Goal: Obtain resource: Download file/media

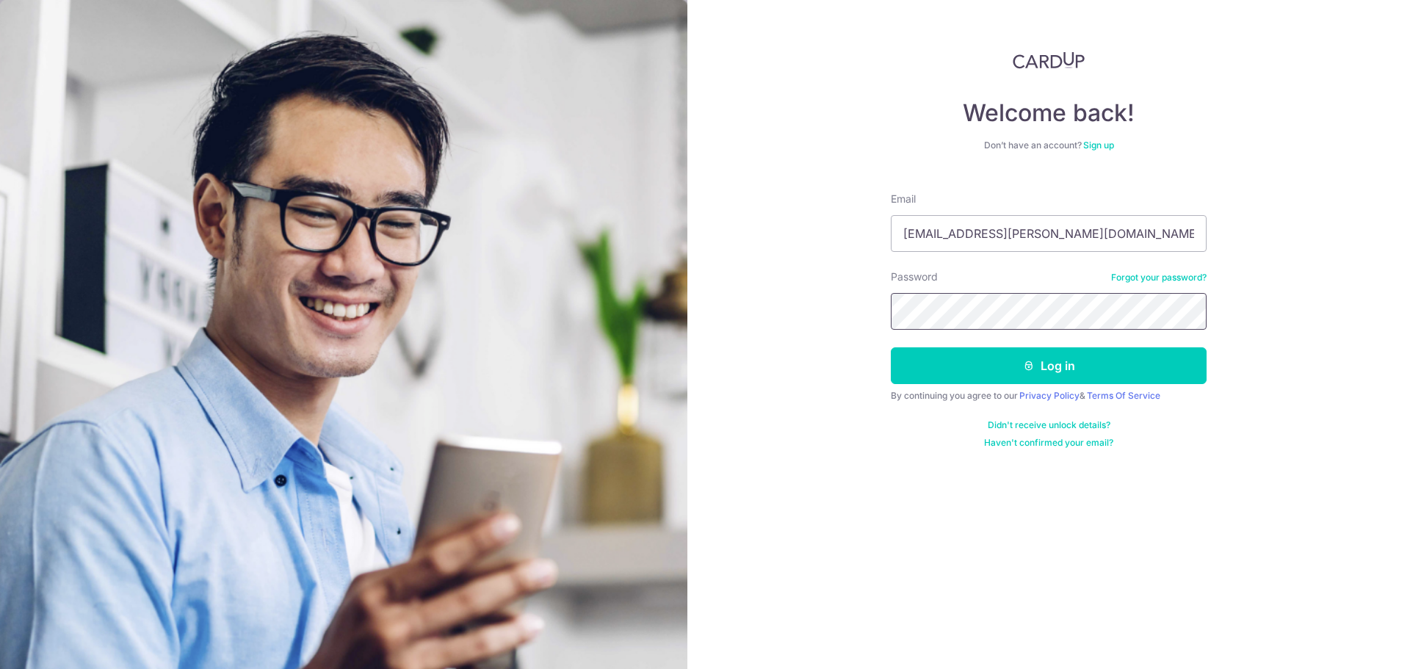
click at [891, 347] on button "Log in" at bounding box center [1049, 365] width 316 height 37
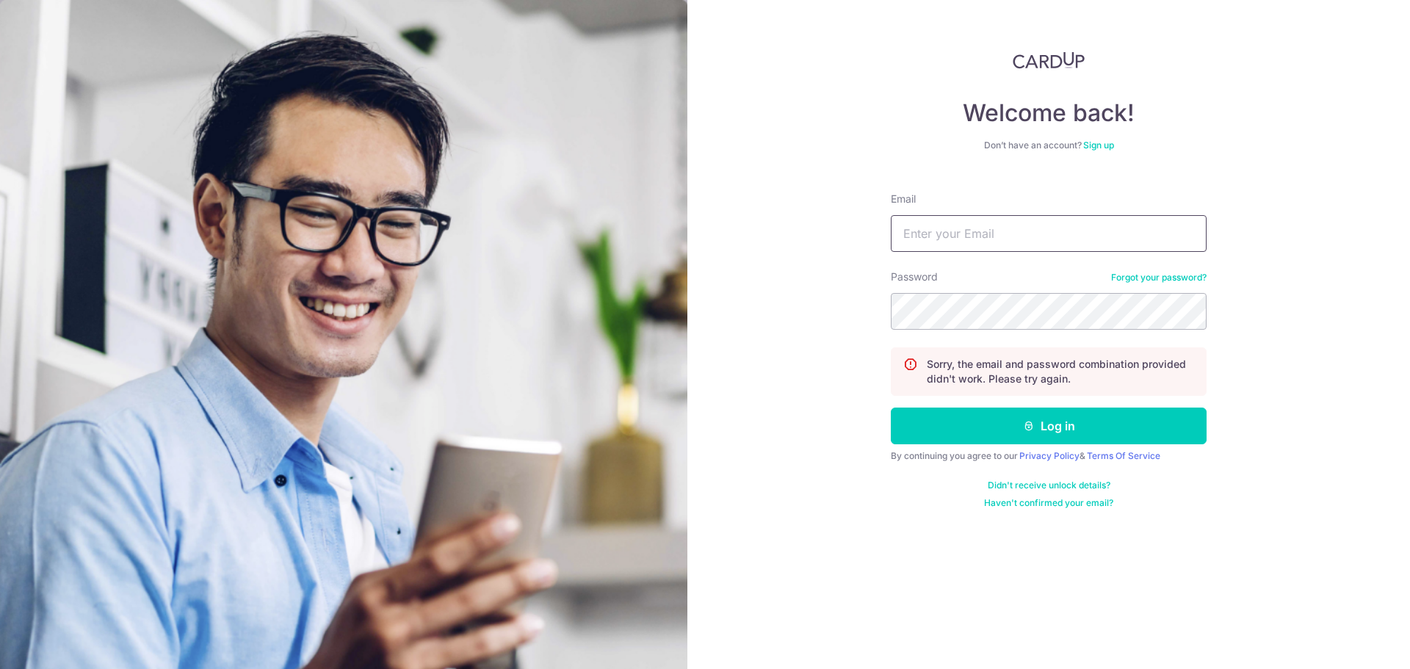
click at [1021, 240] on input "Email" at bounding box center [1049, 233] width 316 height 37
type input "[EMAIL_ADDRESS][PERSON_NAME][DOMAIN_NAME]"
click at [1127, 281] on link "Forgot your password?" at bounding box center [1158, 278] width 95 height 12
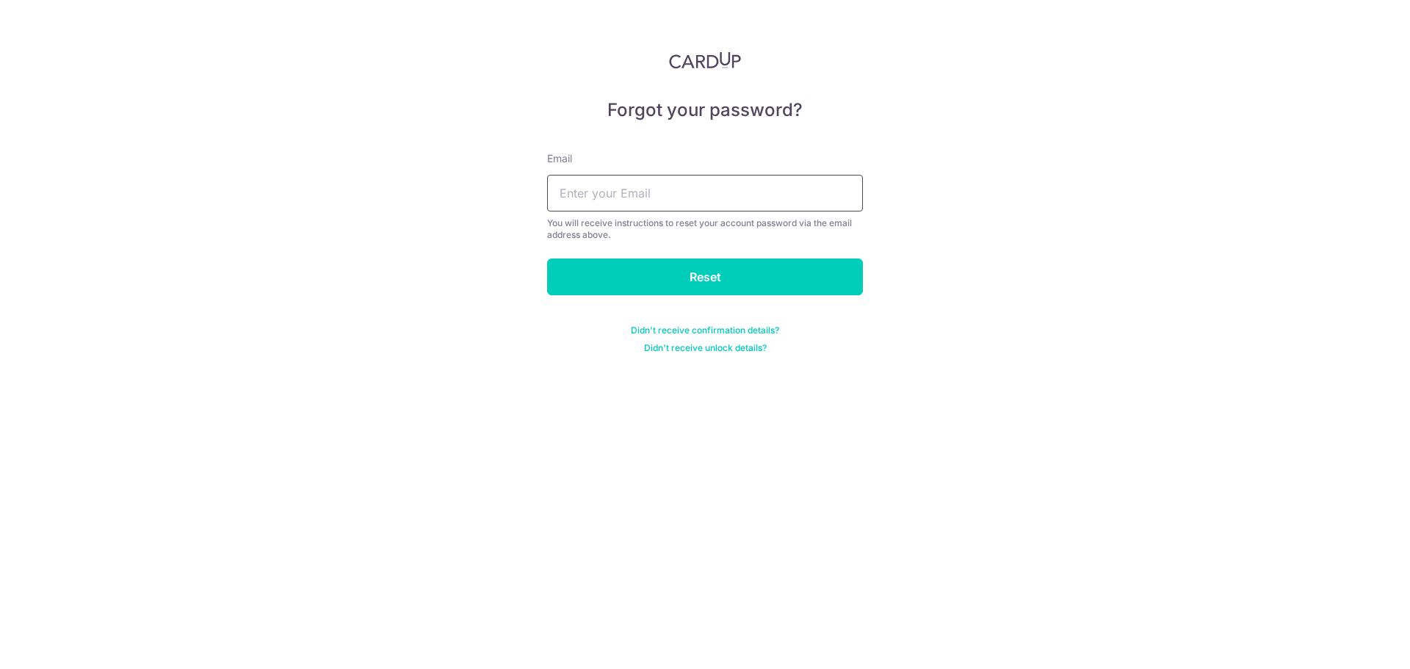
click at [640, 195] on input "text" at bounding box center [705, 193] width 316 height 37
type input "[EMAIL_ADDRESS][PERSON_NAME][DOMAIN_NAME]"
drag, startPoint x: 640, startPoint y: 207, endPoint x: 695, endPoint y: 277, distance: 88.4
click at [695, 277] on input "Reset" at bounding box center [705, 277] width 316 height 37
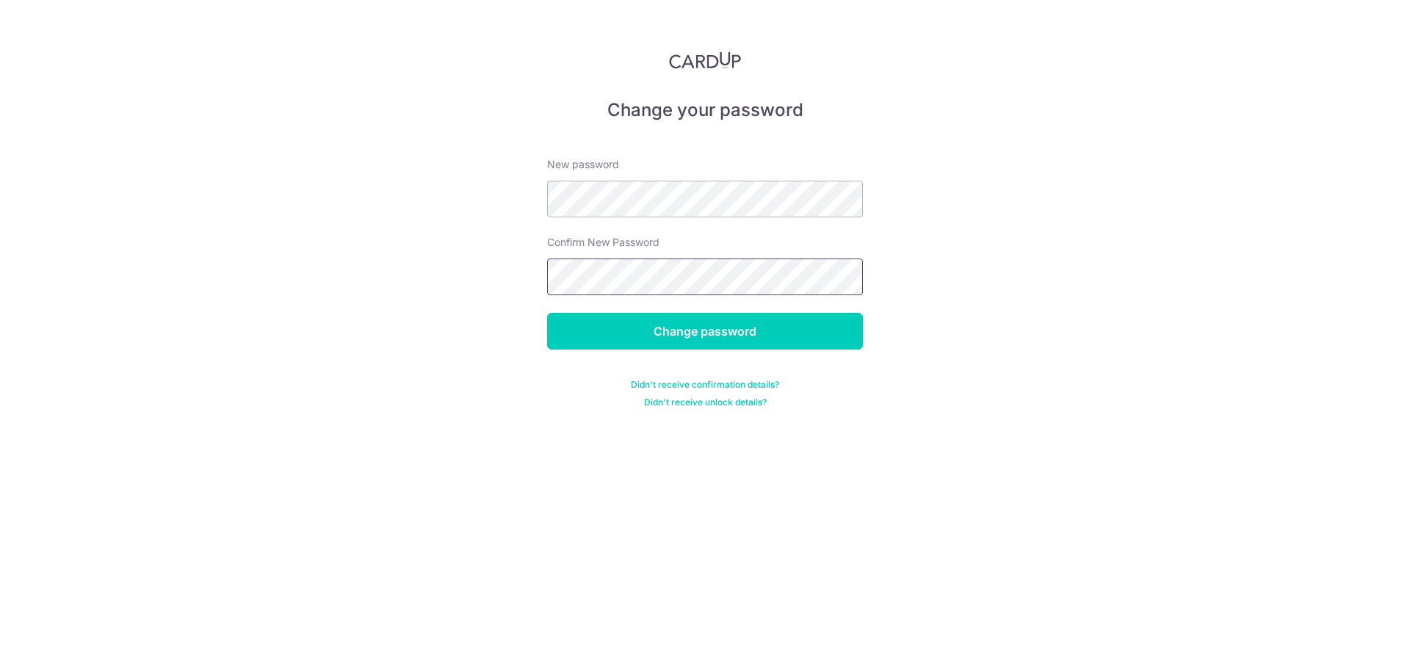
click at [547, 313] on input "Change password" at bounding box center [705, 331] width 316 height 37
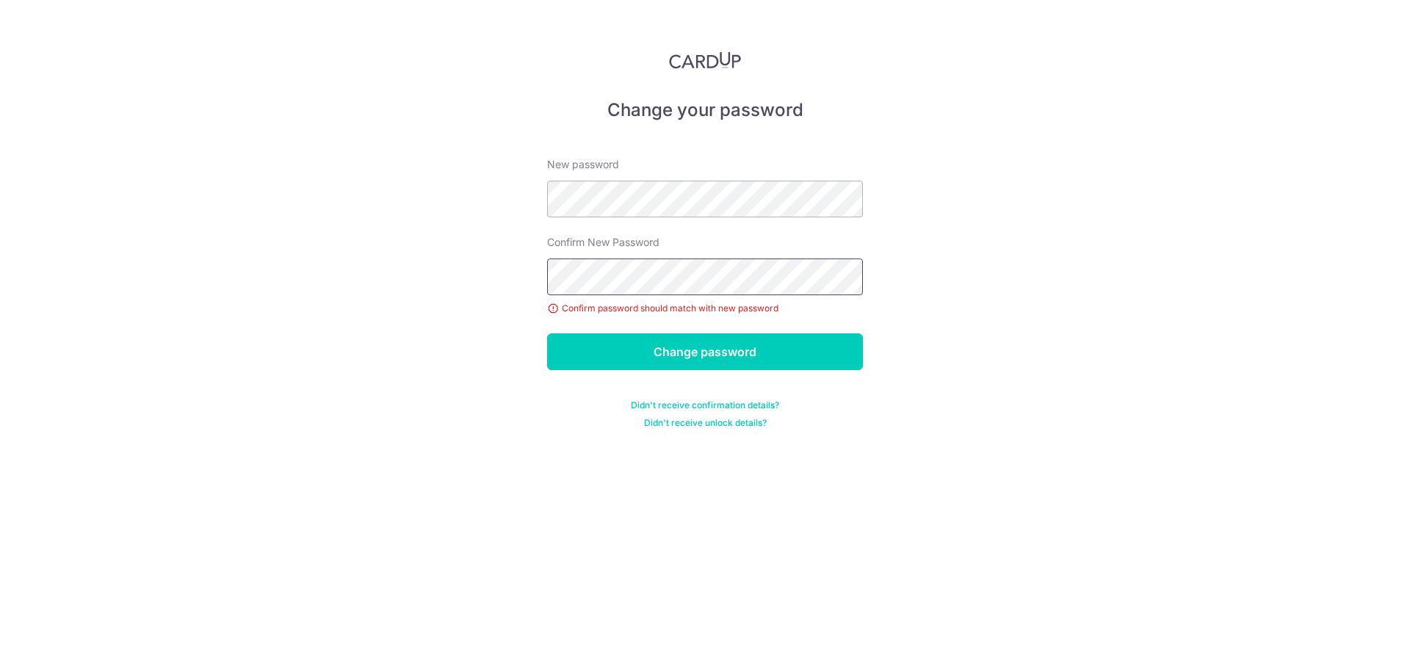
click at [547, 333] on input "Change password" at bounding box center [705, 351] width 316 height 37
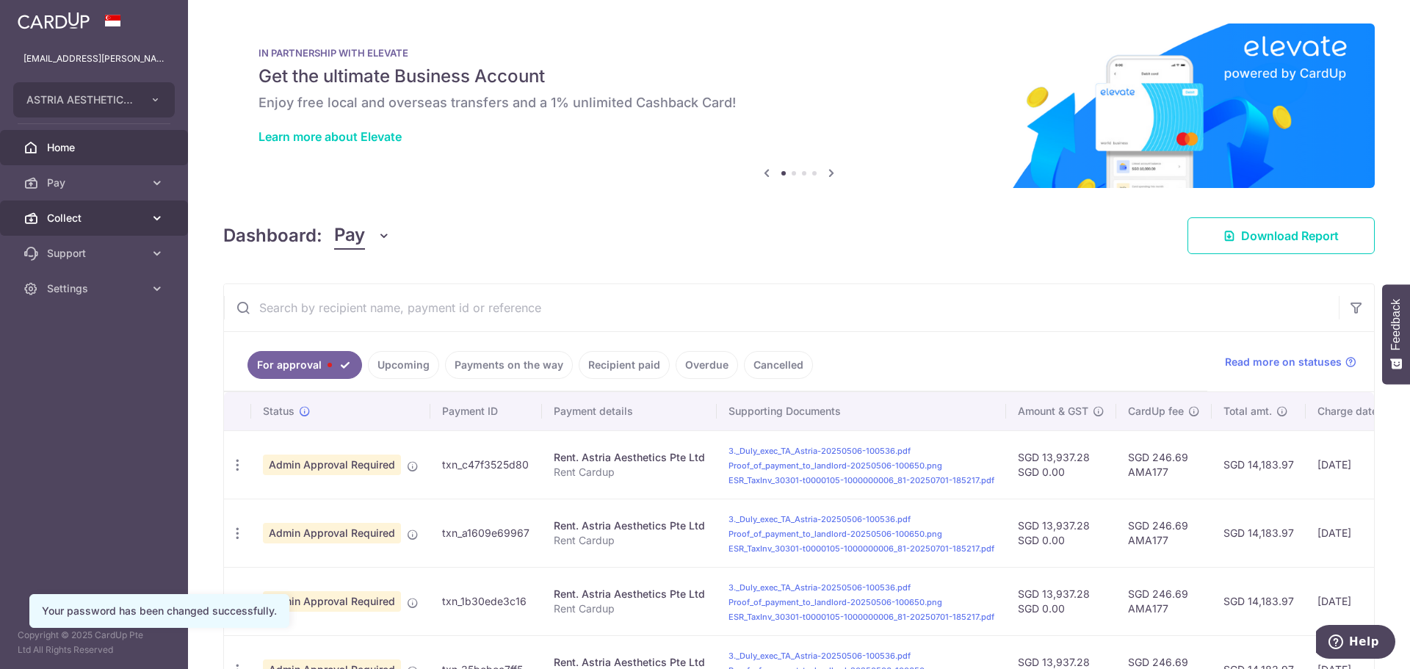
click at [114, 209] on link "Collect" at bounding box center [94, 218] width 188 height 35
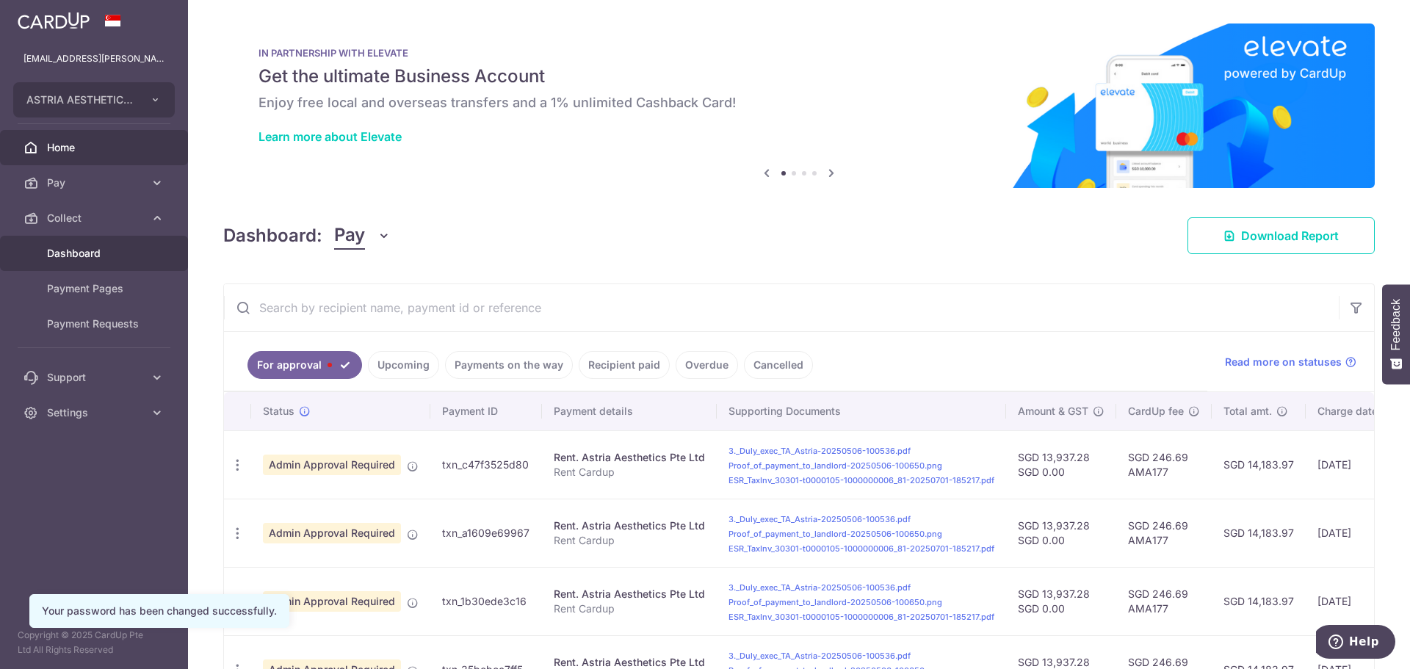
click at [98, 242] on link "Dashboard" at bounding box center [94, 253] width 188 height 35
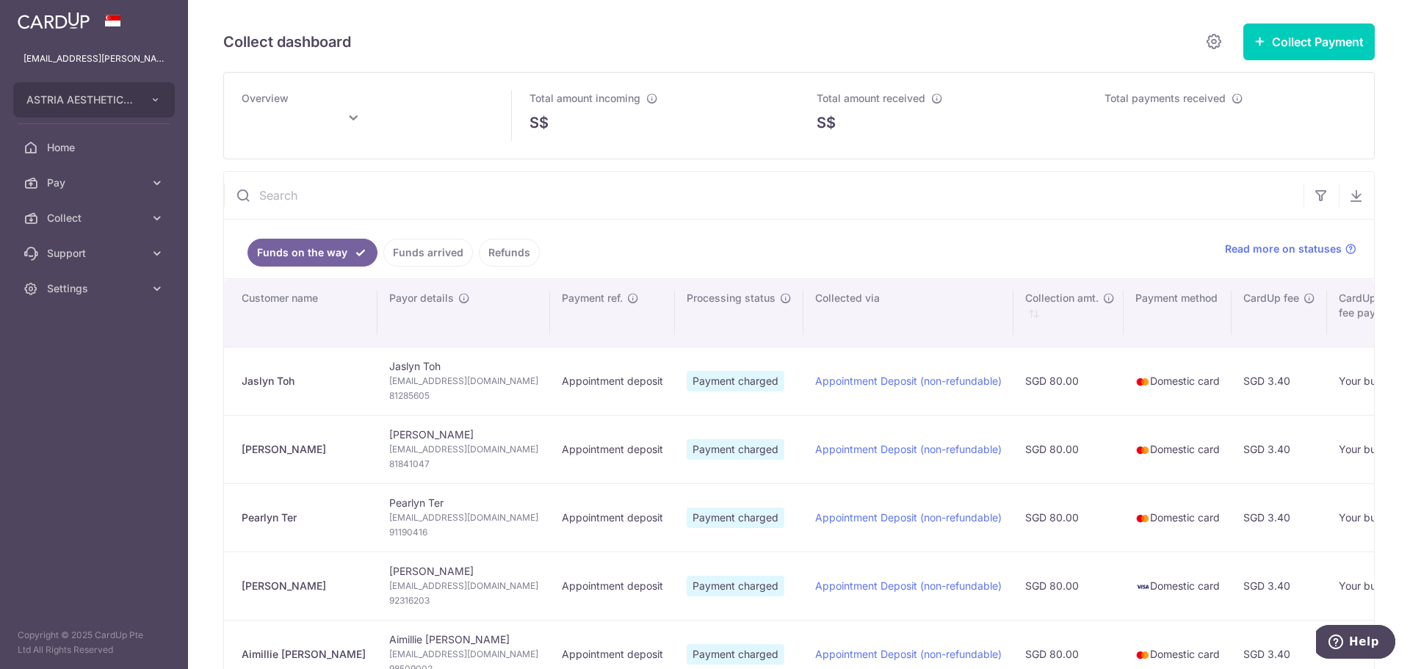
click at [362, 121] on input "text" at bounding box center [315, 122] width 147 height 37
click at [348, 118] on icon at bounding box center [353, 118] width 18 height 18
click at [347, 118] on icon at bounding box center [353, 118] width 18 height 18
click at [273, 165] on link "Prev" at bounding box center [269, 163] width 18 height 18
click at [273, 165] on select "Jan Feb Mar Apr May Jun [DATE] Aug Sep Oct Nov Dec" at bounding box center [280, 160] width 39 height 12
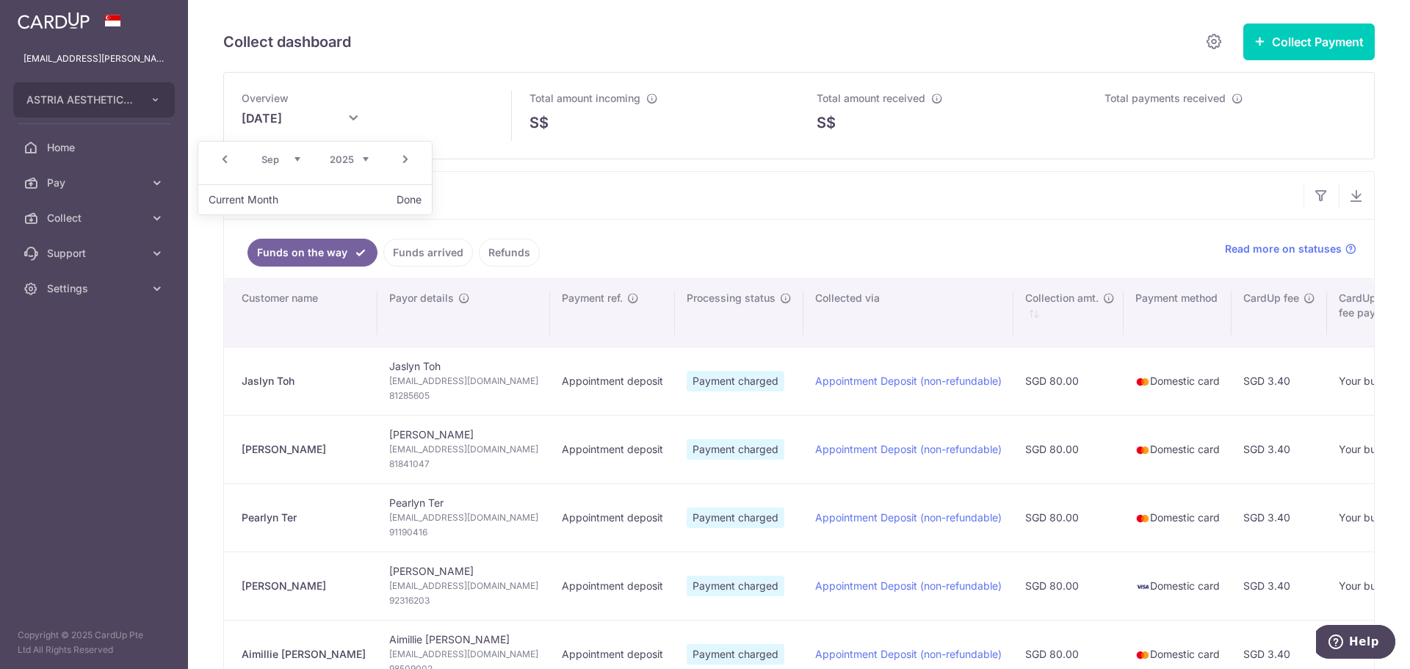
click at [273, 164] on select "Jan Feb Mar Apr May Jun [DATE] Aug Sep Oct Nov Dec" at bounding box center [280, 160] width 39 height 12
click at [225, 159] on link "Prev" at bounding box center [225, 160] width 18 height 18
click at [224, 159] on link "Prev" at bounding box center [225, 160] width 18 height 18
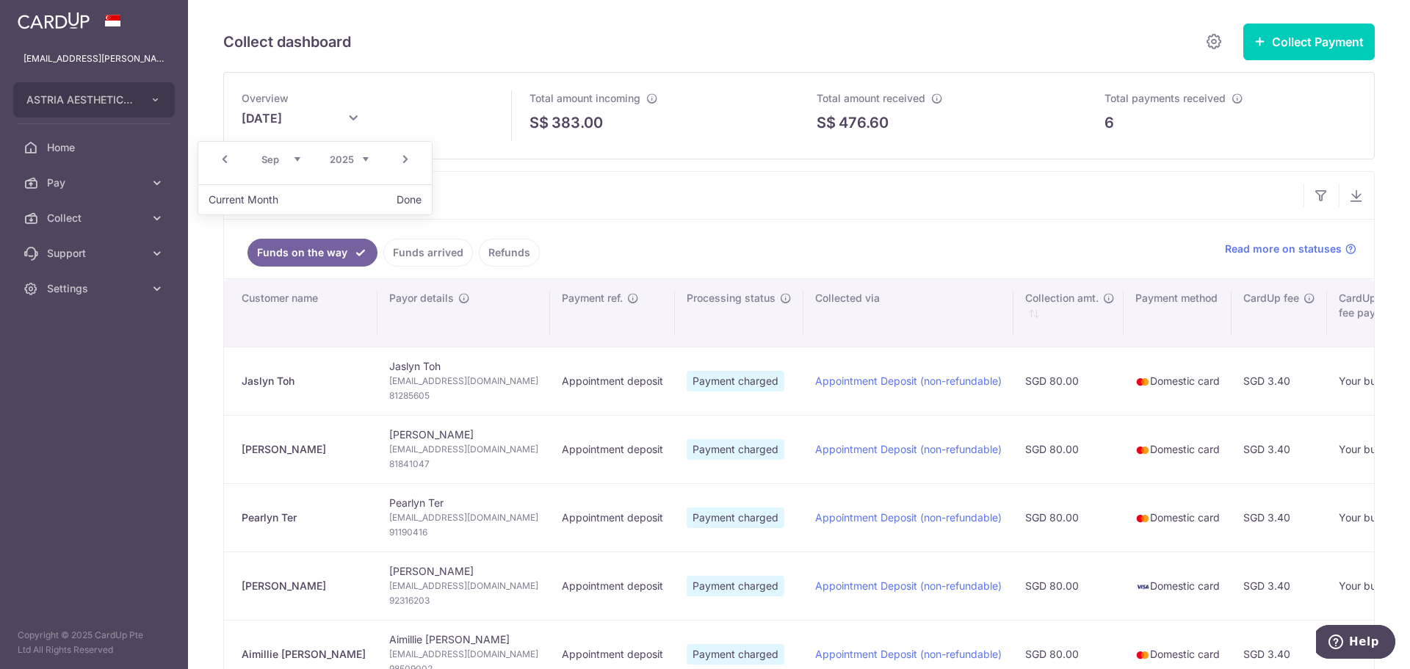
click at [224, 159] on link "Prev" at bounding box center [225, 160] width 18 height 18
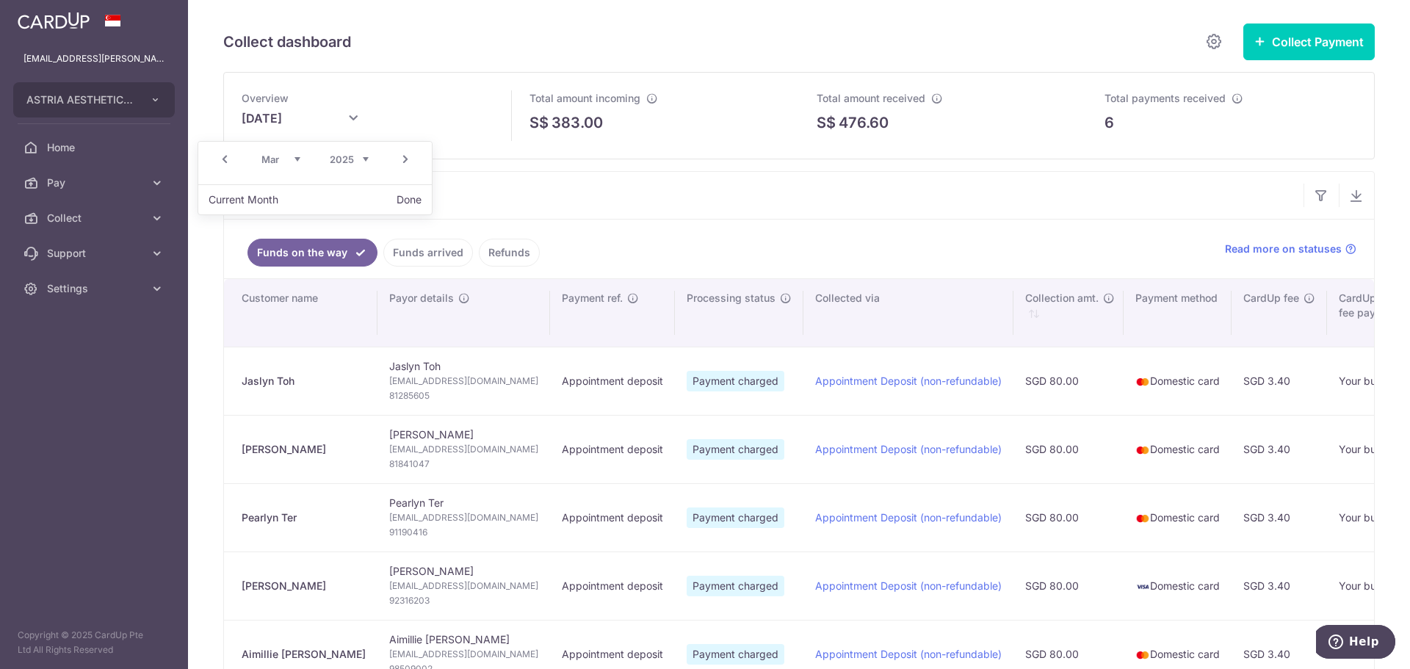
click at [224, 159] on link "Prev" at bounding box center [225, 160] width 18 height 18
click at [408, 162] on link "Next" at bounding box center [406, 160] width 18 height 18
click at [405, 159] on link "Next" at bounding box center [406, 160] width 18 height 18
click at [281, 159] on select "Jan Feb Mar Apr May Jun [DATE] Aug Sep Oct Nov Dec" at bounding box center [280, 160] width 39 height 12
click at [261, 154] on select "Jan Feb Mar Apr May Jun [DATE] Aug Sep Oct Nov Dec" at bounding box center [280, 160] width 39 height 12
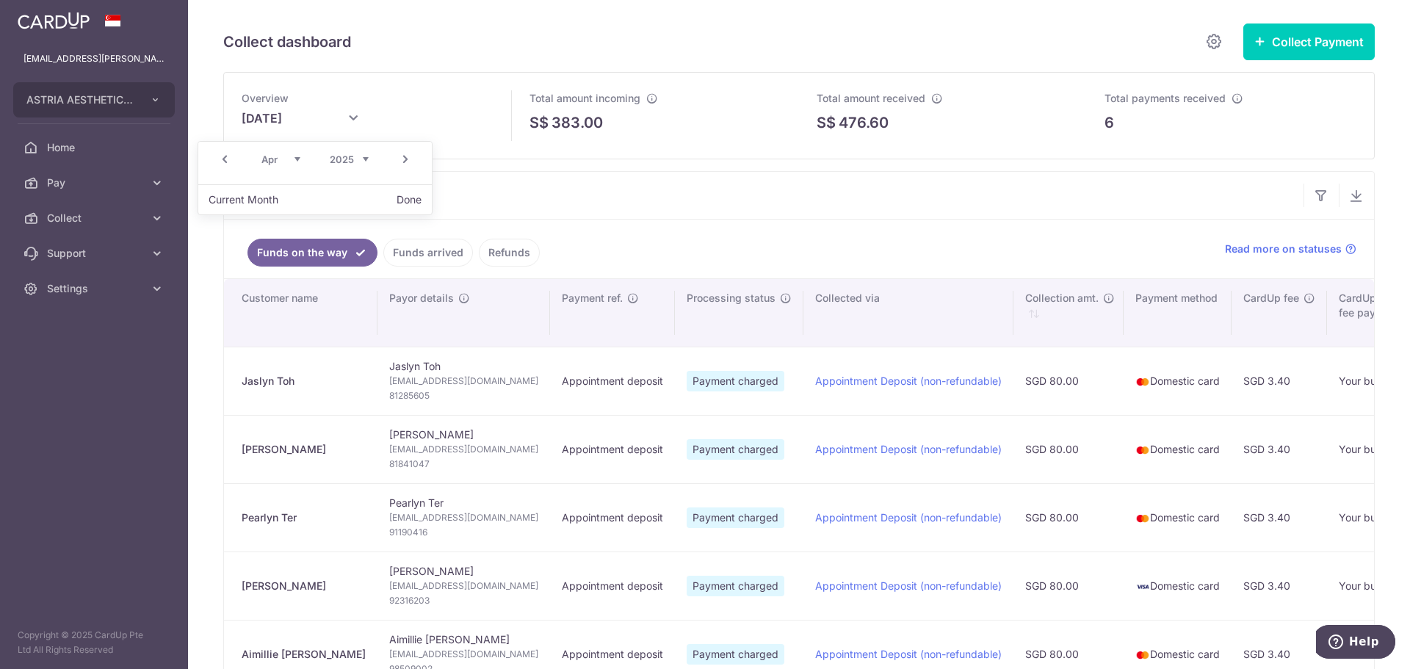
click at [411, 204] on button "Done" at bounding box center [409, 200] width 37 height 20
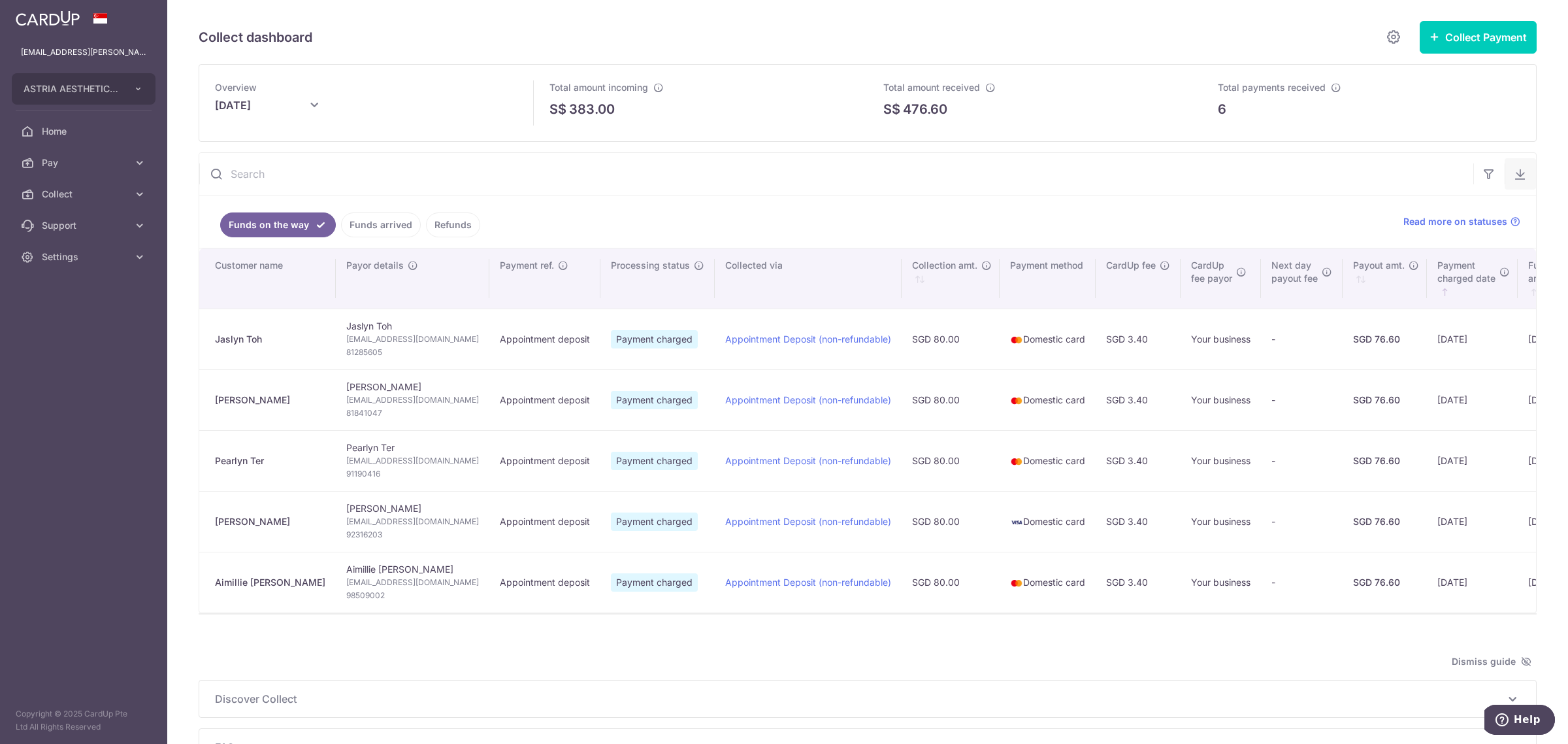
click at [1254, 180] on icon "button" at bounding box center [1520, 174] width 13 height 13
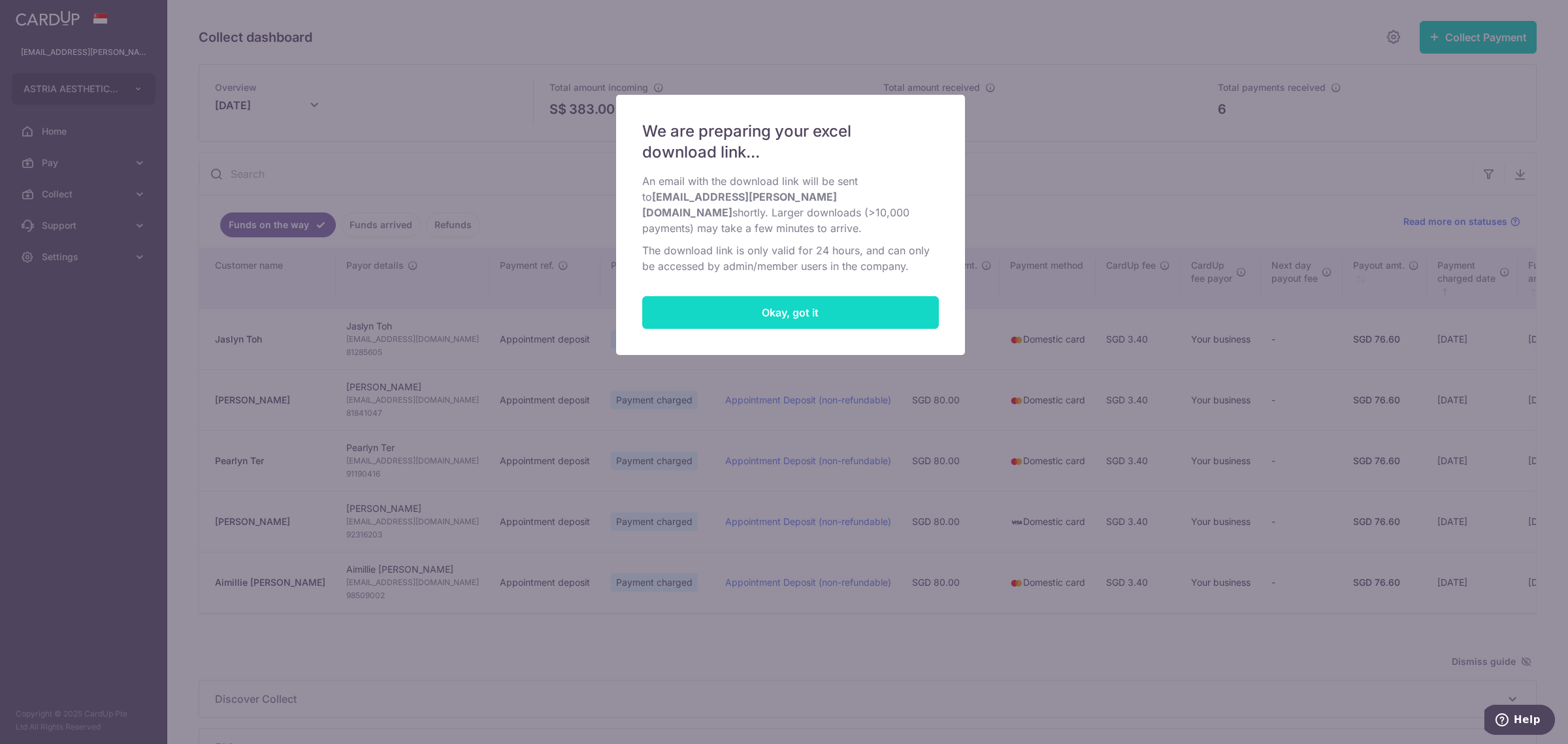
click at [736, 298] on button "Okay, got it" at bounding box center [790, 312] width 296 height 33
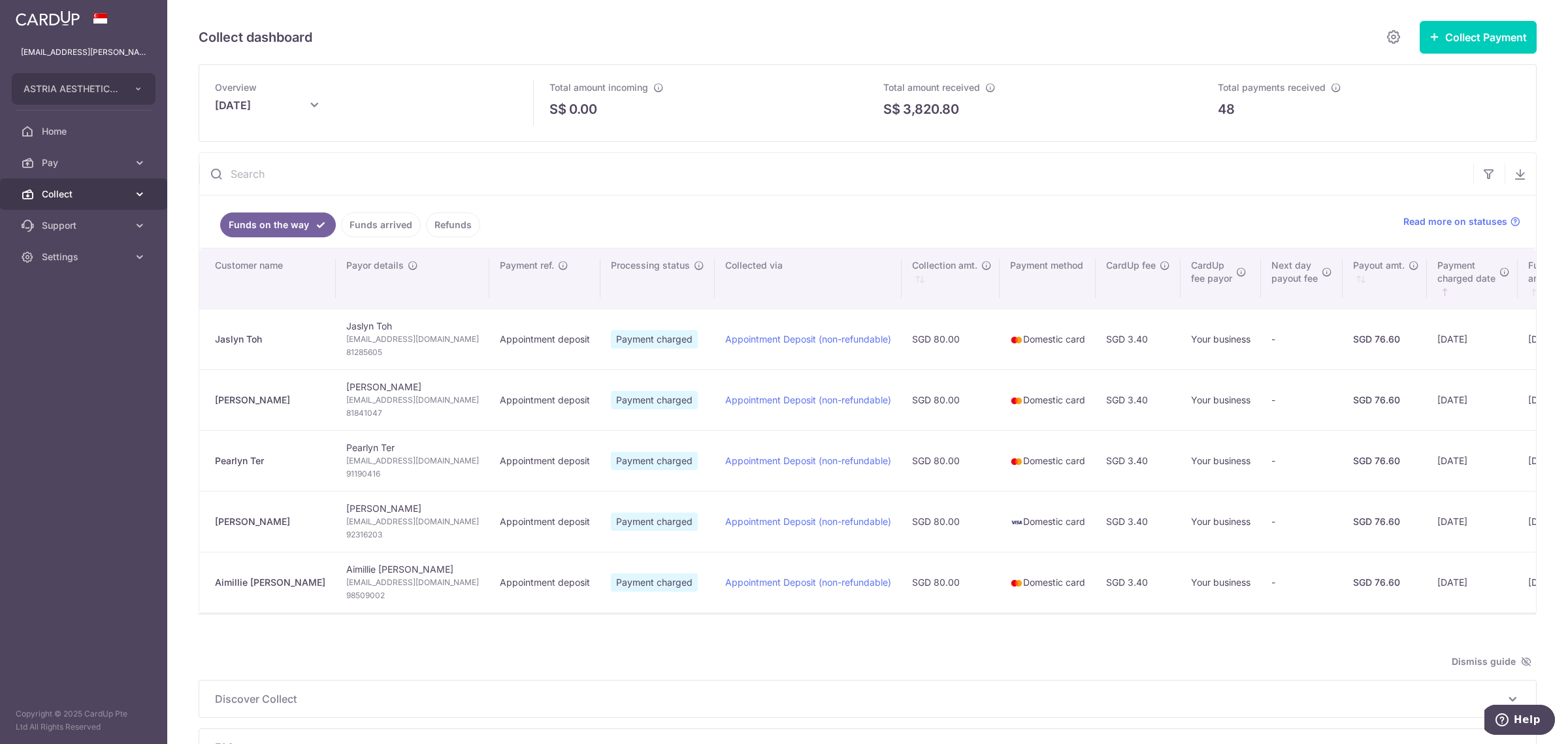
click at [138, 198] on icon at bounding box center [140, 194] width 13 height 13
click at [1254, 363] on div "Collect dashboard Collect Payment Create request to collect payments Custom Pay…" at bounding box center [867, 372] width 1401 height 744
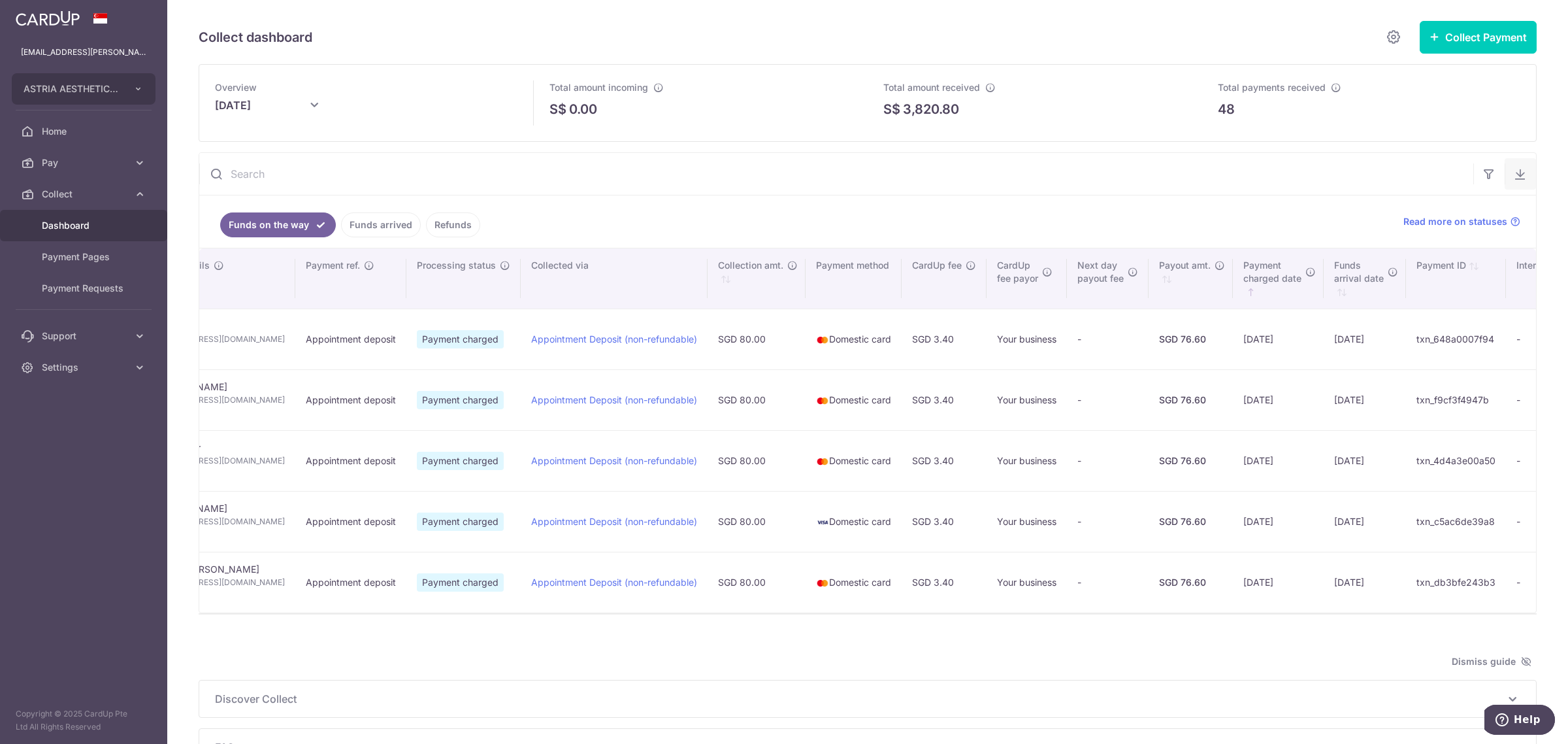
click at [1254, 174] on icon "button" at bounding box center [1520, 174] width 13 height 13
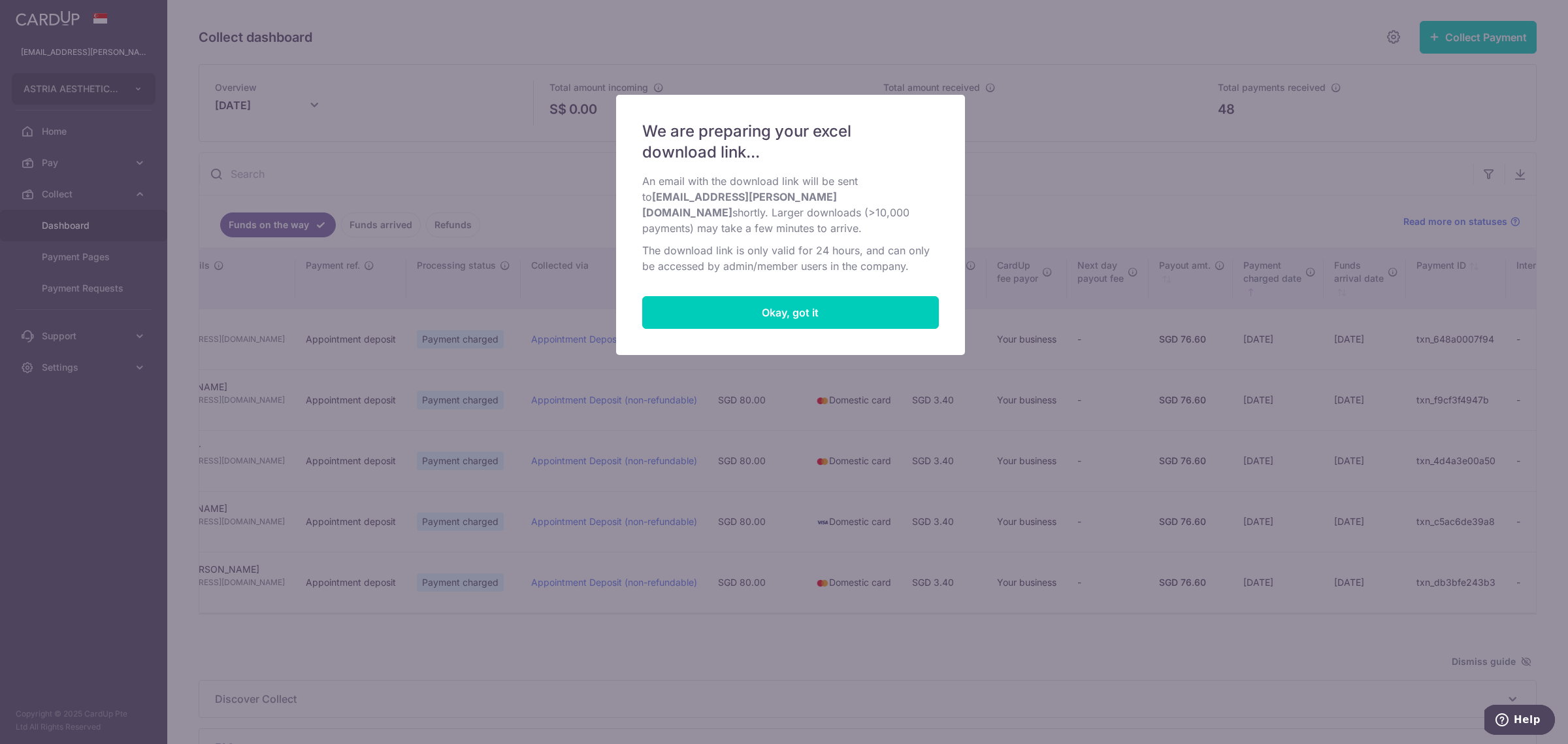
click at [1073, 198] on div "We are preparing your excel download link... An email with the download link wi…" at bounding box center [784, 372] width 1568 height 744
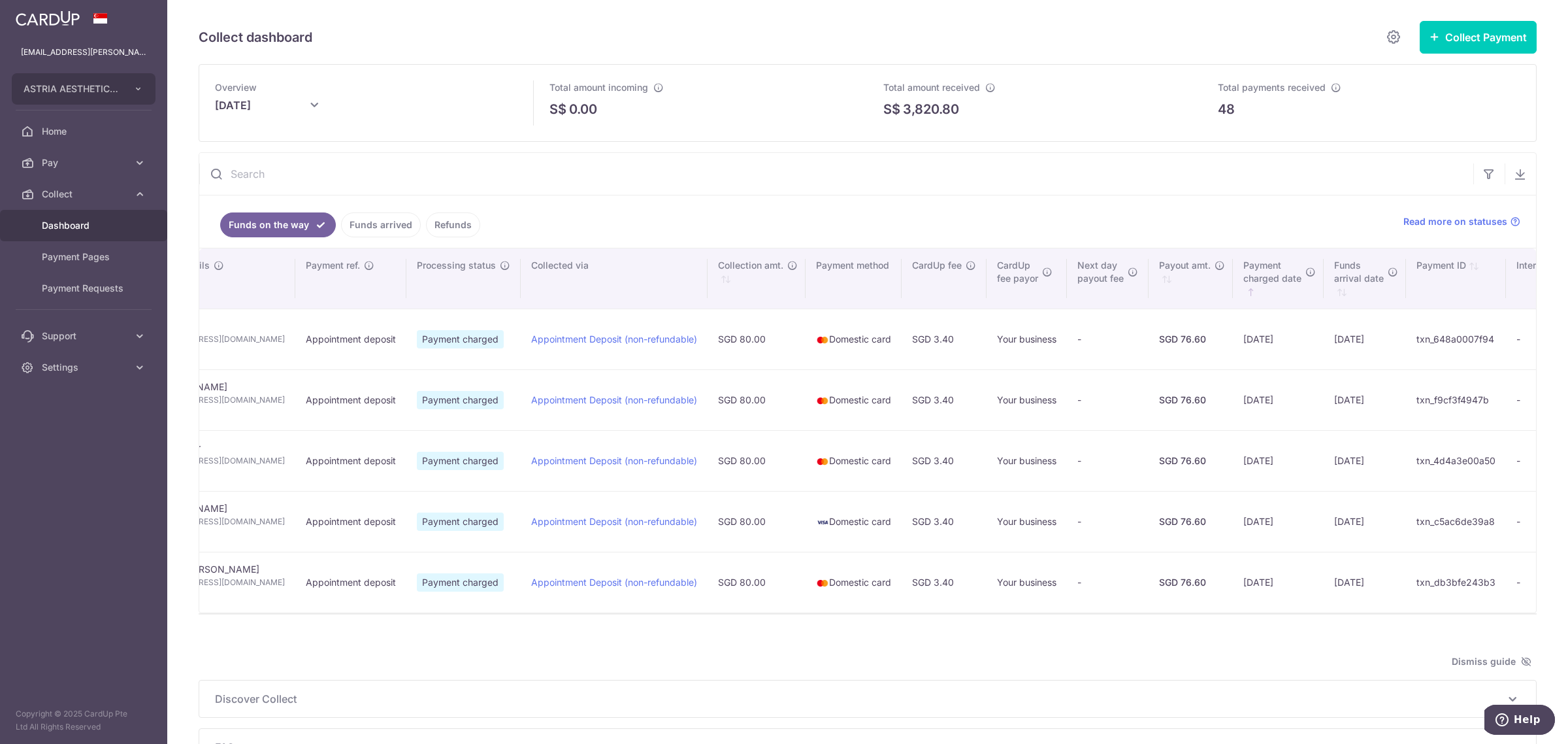
click at [311, 111] on icon at bounding box center [314, 105] width 16 height 16
click at [393, 144] on link "Next" at bounding box center [400, 145] width 16 height 16
click at [365, 177] on button "Done" at bounding box center [364, 179] width 33 height 18
click at [1254, 177] on icon "button" at bounding box center [1520, 174] width 13 height 13
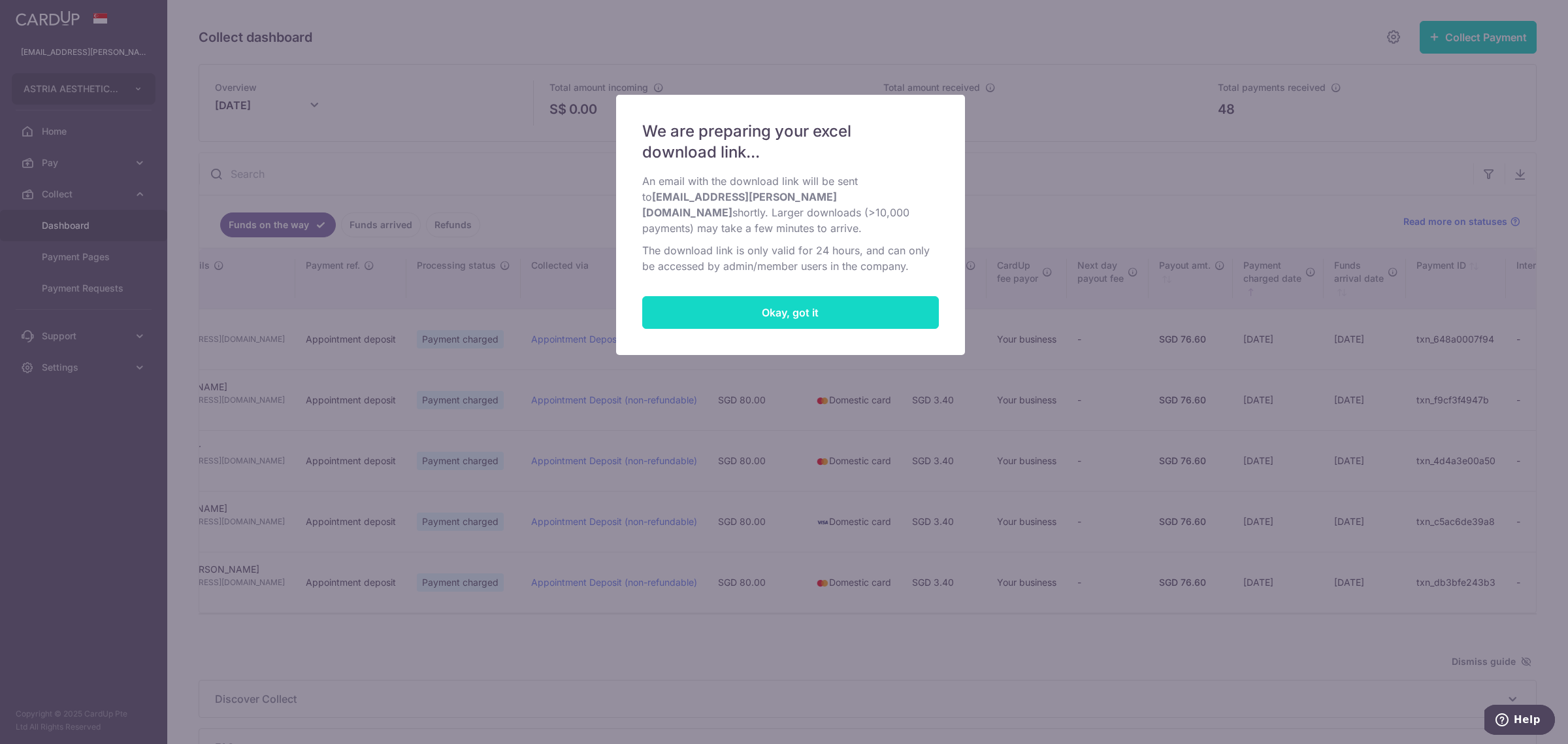
click at [882, 296] on button "Okay, got it" at bounding box center [790, 312] width 296 height 33
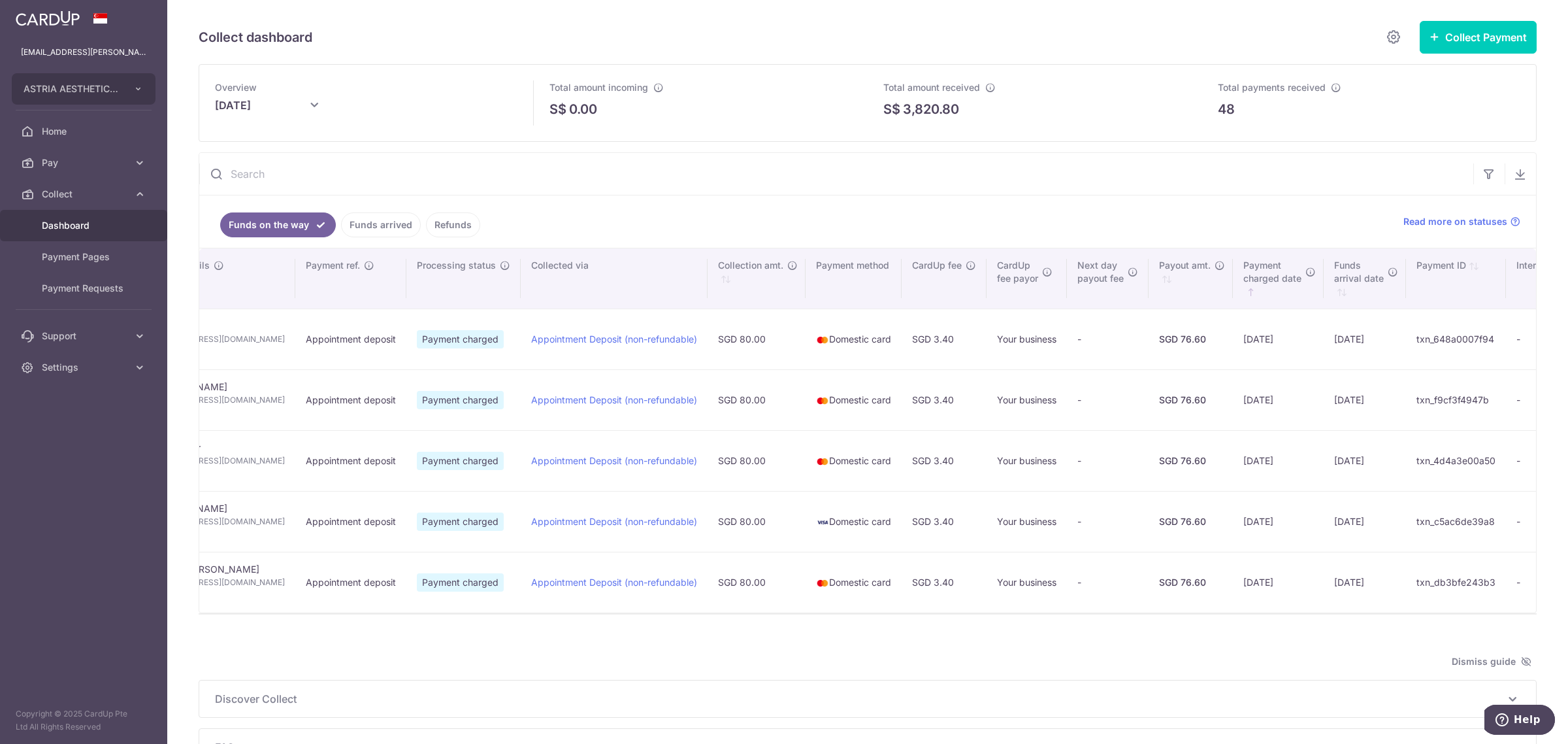
click at [311, 102] on icon at bounding box center [314, 105] width 16 height 16
click at [400, 142] on link "Next" at bounding box center [400, 145] width 16 height 16
click at [360, 176] on button "Done" at bounding box center [364, 179] width 33 height 18
click at [1254, 171] on icon "button" at bounding box center [1520, 174] width 13 height 13
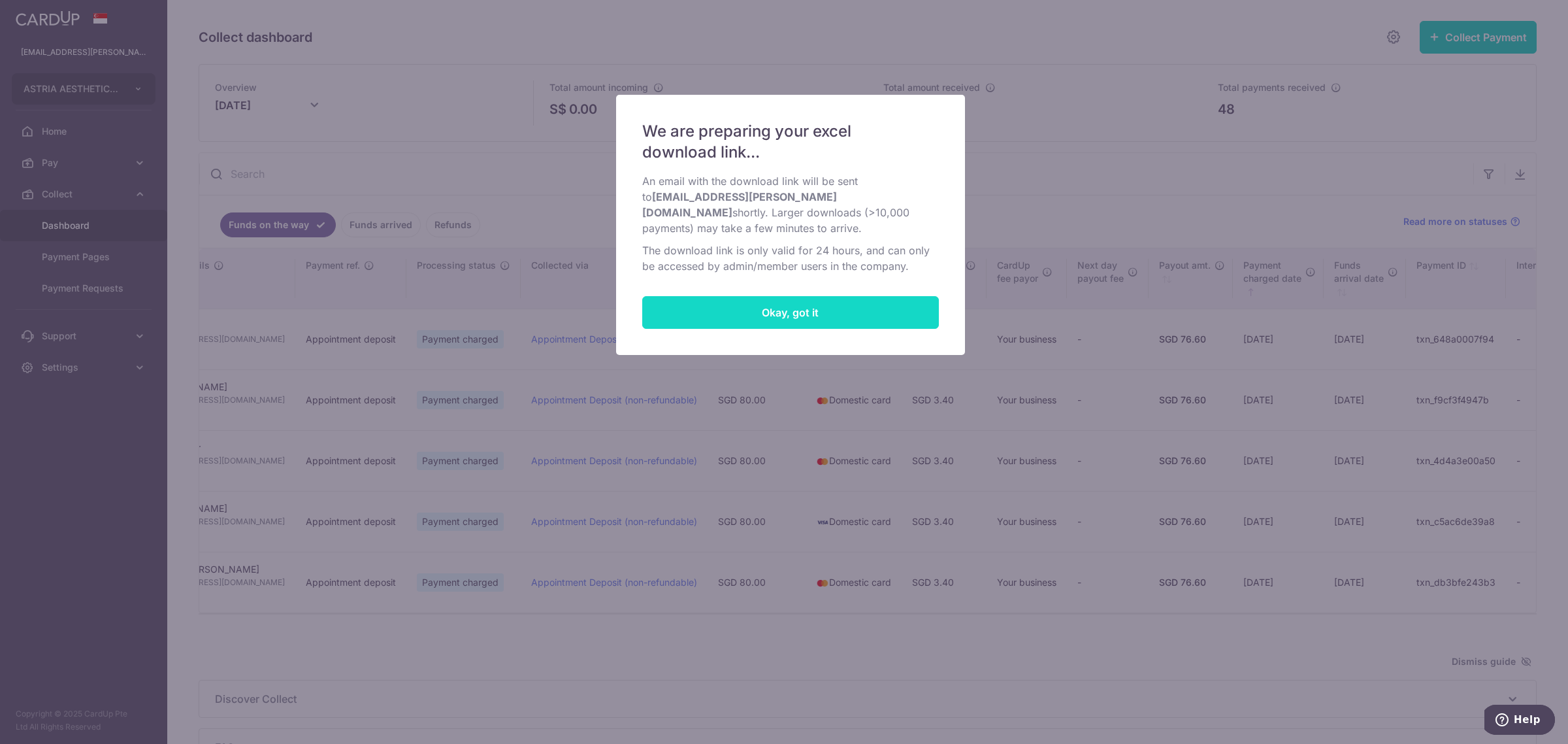
click at [752, 298] on button "Okay, got it" at bounding box center [790, 312] width 296 height 33
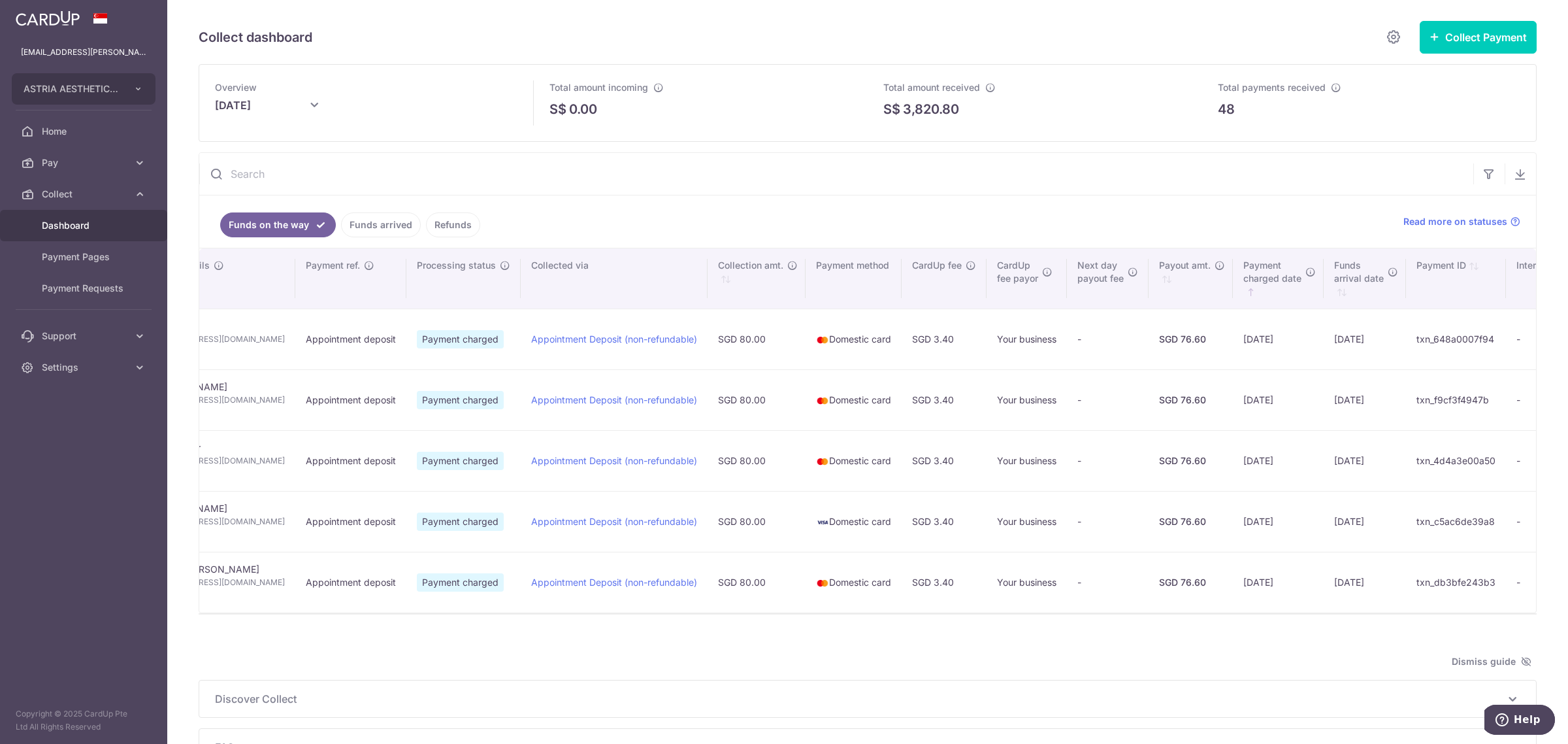
click at [315, 105] on icon at bounding box center [314, 105] width 16 height 16
click at [402, 142] on link "Next" at bounding box center [400, 145] width 16 height 16
click at [366, 172] on button "Done" at bounding box center [364, 179] width 33 height 18
click at [1254, 171] on icon "button" at bounding box center [1520, 174] width 13 height 13
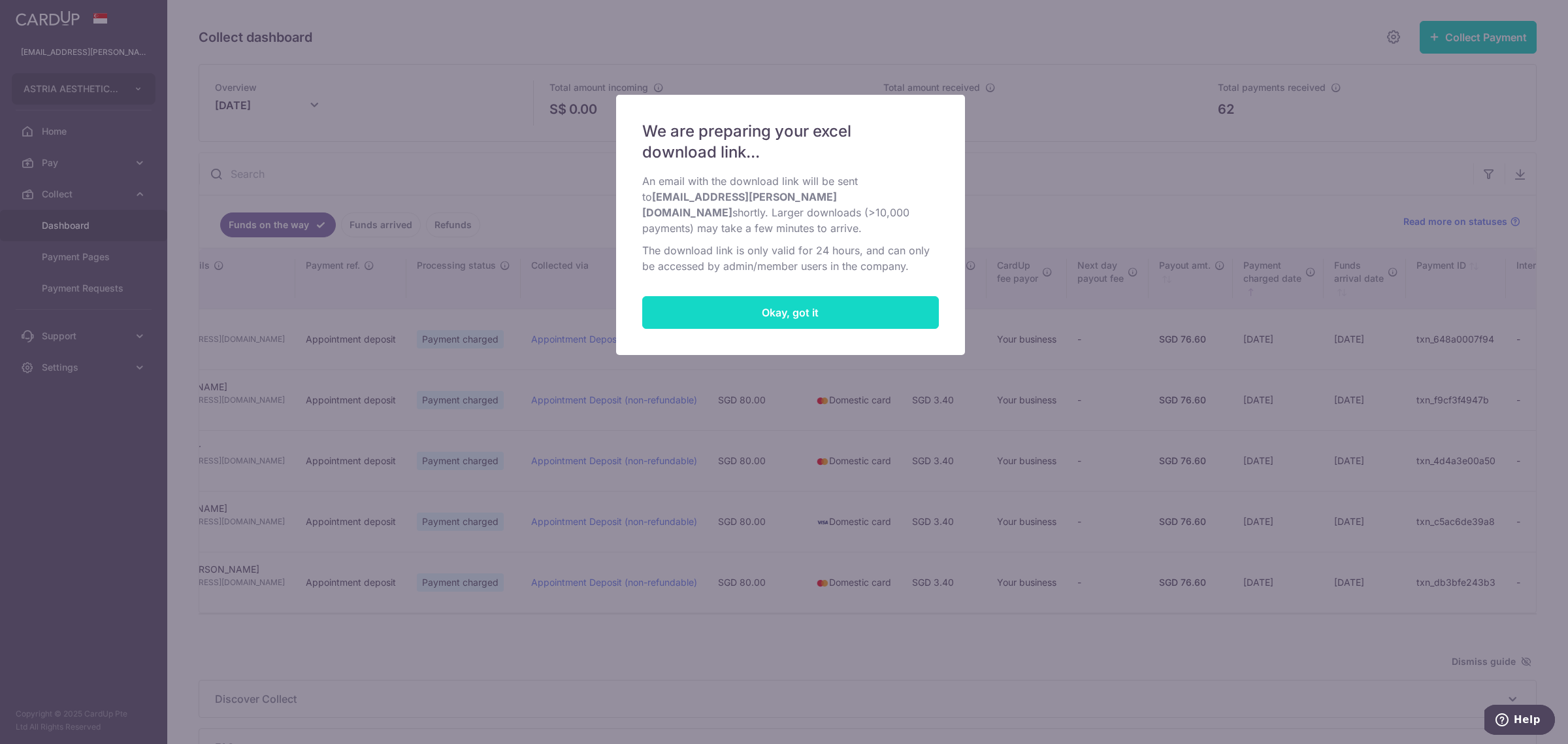
click at [763, 296] on button "Okay, got it" at bounding box center [790, 312] width 296 height 33
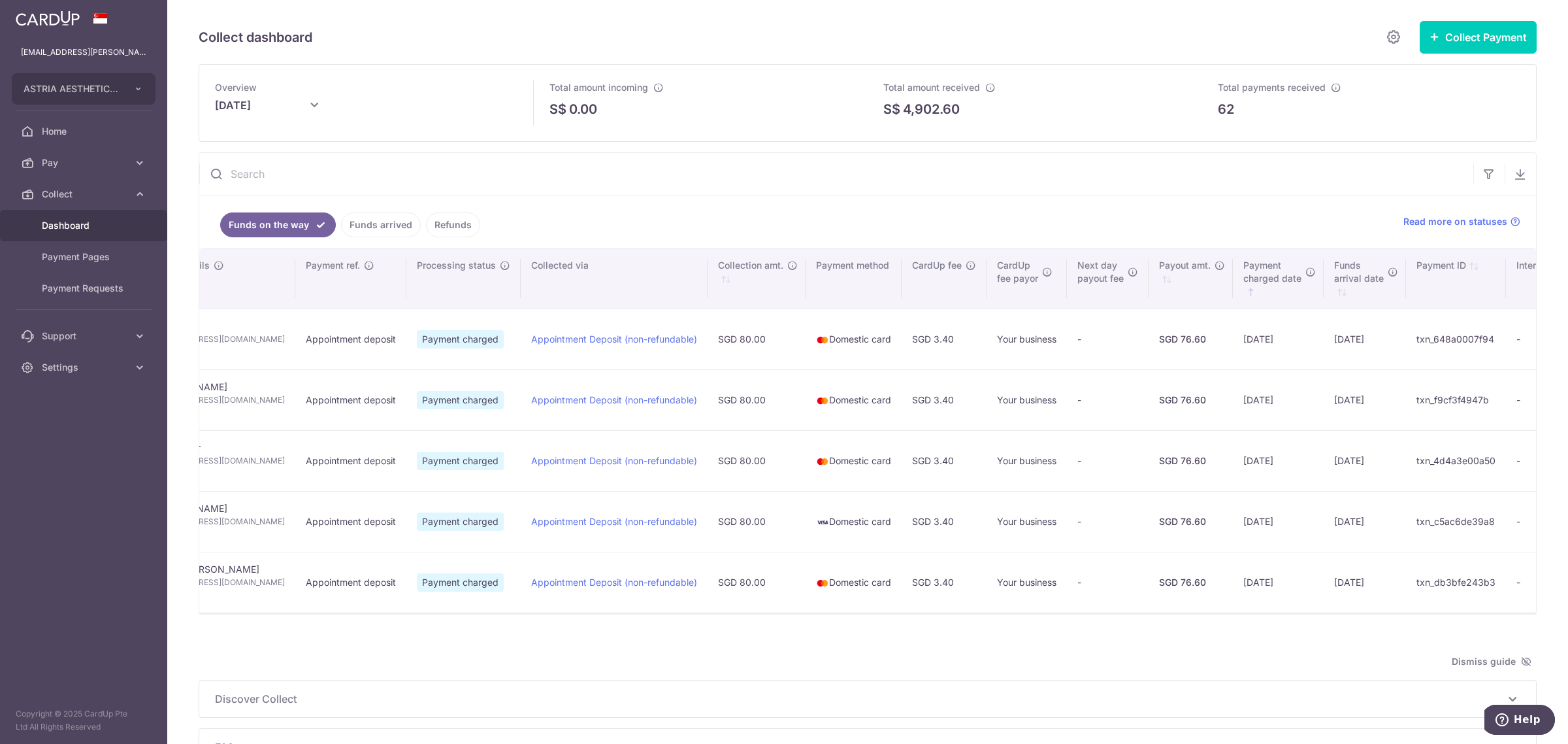
click at [306, 103] on icon at bounding box center [314, 105] width 16 height 16
click at [490, 167] on input "text" at bounding box center [836, 174] width 1274 height 42
type input "[DATE]"
